Goal: Transaction & Acquisition: Purchase product/service

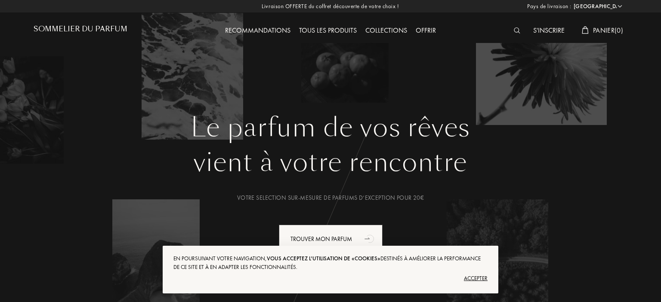
select select "FR"
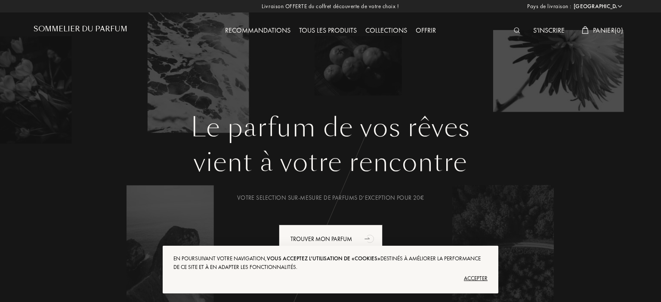
click at [554, 28] on div "S'inscrire" at bounding box center [549, 30] width 40 height 11
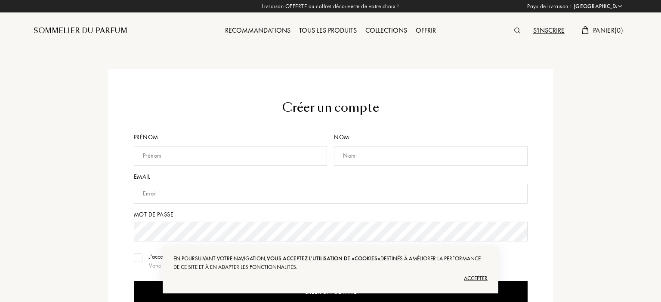
select select "FR"
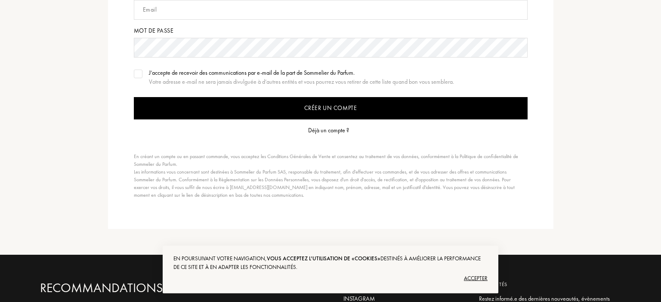
scroll to position [187, 0]
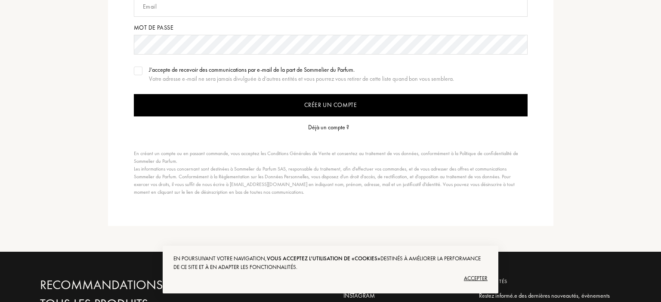
click at [323, 129] on div "Déjà un compte ?" at bounding box center [328, 127] width 41 height 9
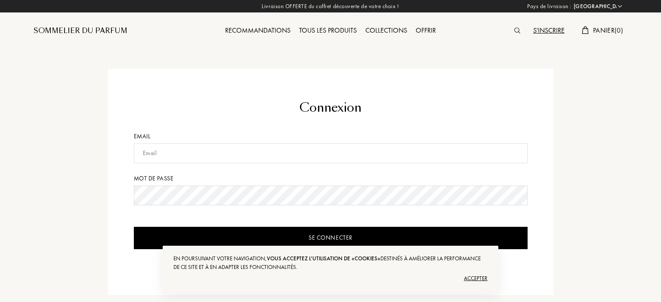
select select "FR"
click at [311, 157] on input "text" at bounding box center [331, 154] width 394 height 20
type input "bobbeutters1@gmail.com"
click at [134, 227] on input "Se connecter" at bounding box center [331, 238] width 394 height 22
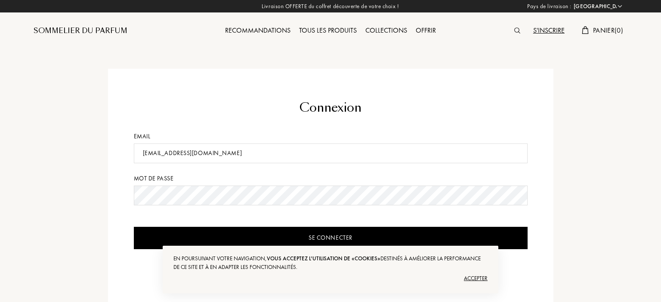
click at [228, 234] on input "Se connecter" at bounding box center [331, 238] width 394 height 22
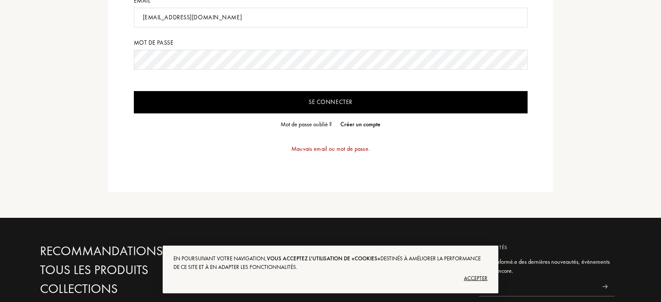
click at [312, 124] on div "Mot de passe oublié ?" at bounding box center [305, 124] width 51 height 9
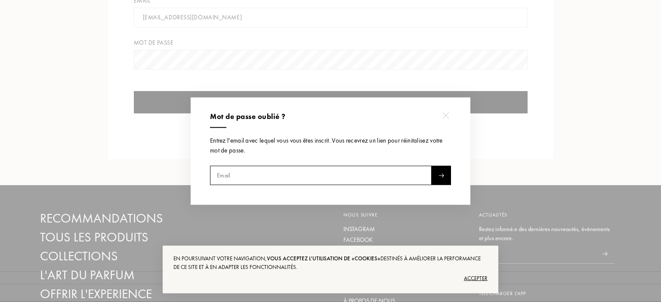
click at [263, 176] on input "text" at bounding box center [320, 175] width 221 height 19
type input "bobbeutters1@gmail.com"
click at [440, 176] on img at bounding box center [441, 176] width 6 height 4
click at [265, 181] on input "bobbeutters1@gmail.com" at bounding box center [320, 175] width 221 height 19
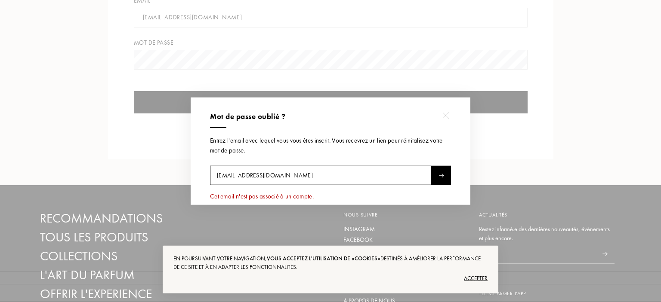
click at [265, 181] on input "bobbeutters1@gmail.com" at bounding box center [320, 175] width 221 height 19
paste input "bobbeutters1@gmail.com Image de profil"
drag, startPoint x: 329, startPoint y: 178, endPoint x: 291, endPoint y: 178, distance: 37.4
click at [291, 178] on input "bobbeutters1@gmail.com Image de profil" at bounding box center [320, 175] width 221 height 19
click at [436, 175] on div at bounding box center [440, 175] width 19 height 19
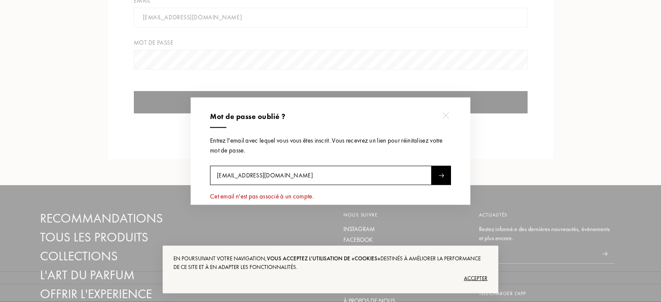
click at [436, 175] on div at bounding box center [440, 175] width 19 height 19
click at [344, 182] on input "bobbeutters1@gmail.com" at bounding box center [320, 175] width 221 height 19
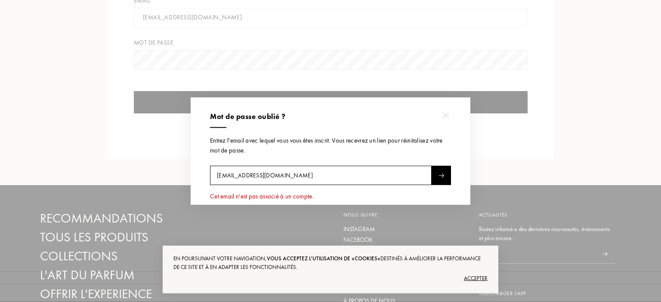
type input "julien.fontaine71200@gmail.com"
click at [442, 169] on div at bounding box center [440, 175] width 19 height 19
click at [446, 116] on img at bounding box center [445, 116] width 6 height 6
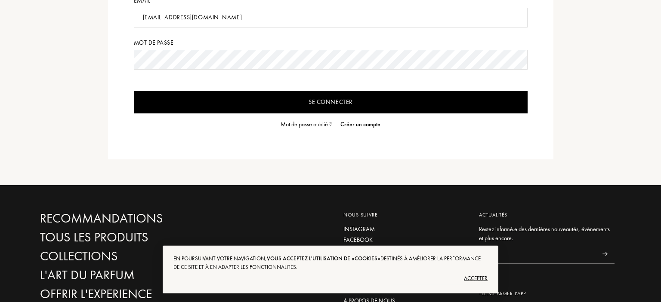
scroll to position [0, 0]
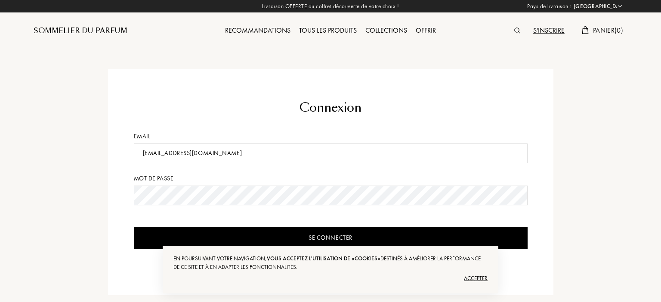
click at [255, 39] on div "Recommandations Tous les produits Collections Offrir" at bounding box center [330, 23] width 297 height 47
click at [328, 28] on div "Tous les produits" at bounding box center [328, 30] width 66 height 11
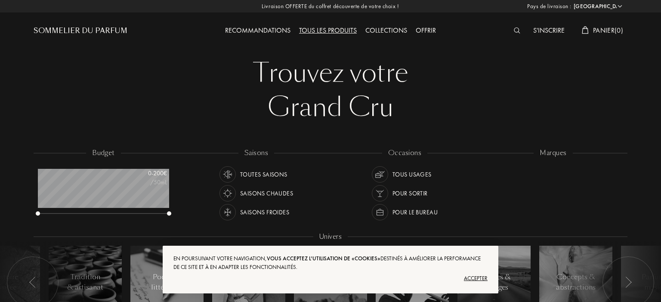
select select "FR"
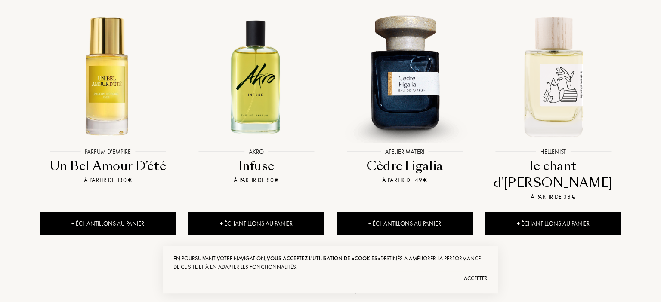
scroll to position [880, 0]
